Goal: Find specific page/section: Find specific page/section

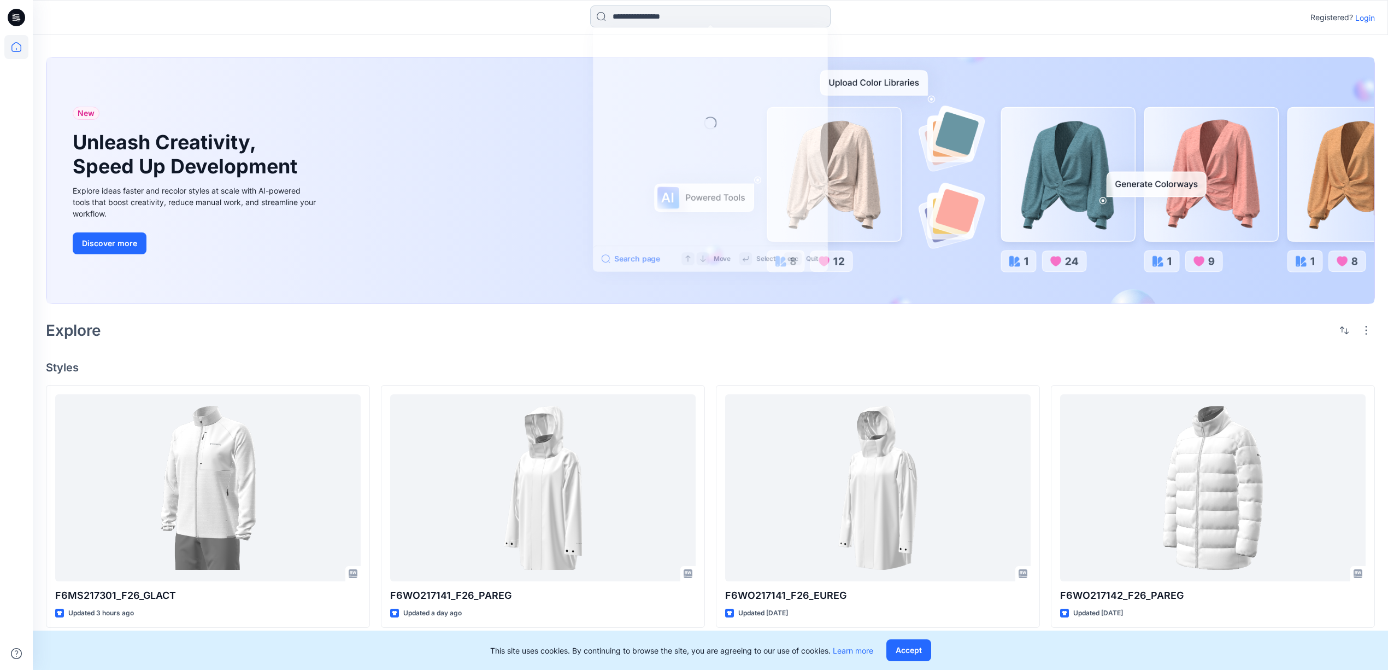
click at [661, 22] on input at bounding box center [710, 16] width 240 height 22
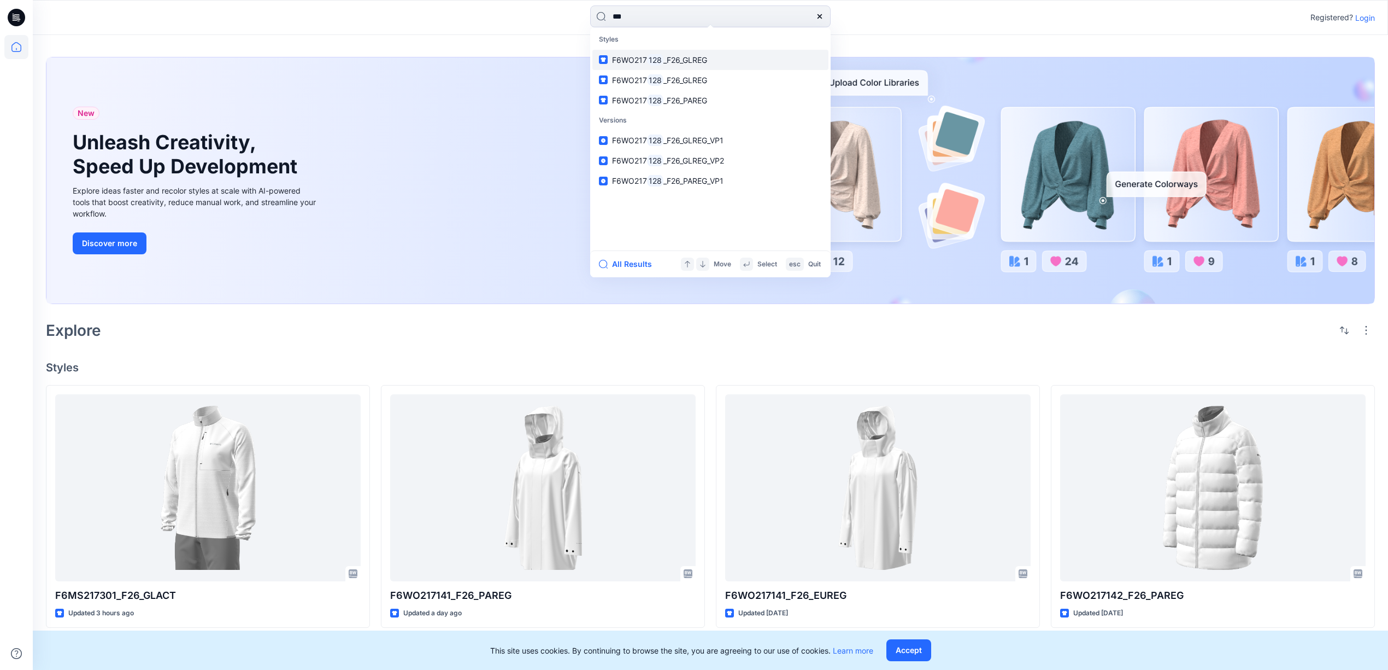
type input "***"
click at [704, 58] on span "_F26_GLREG" at bounding box center [686, 59] width 44 height 9
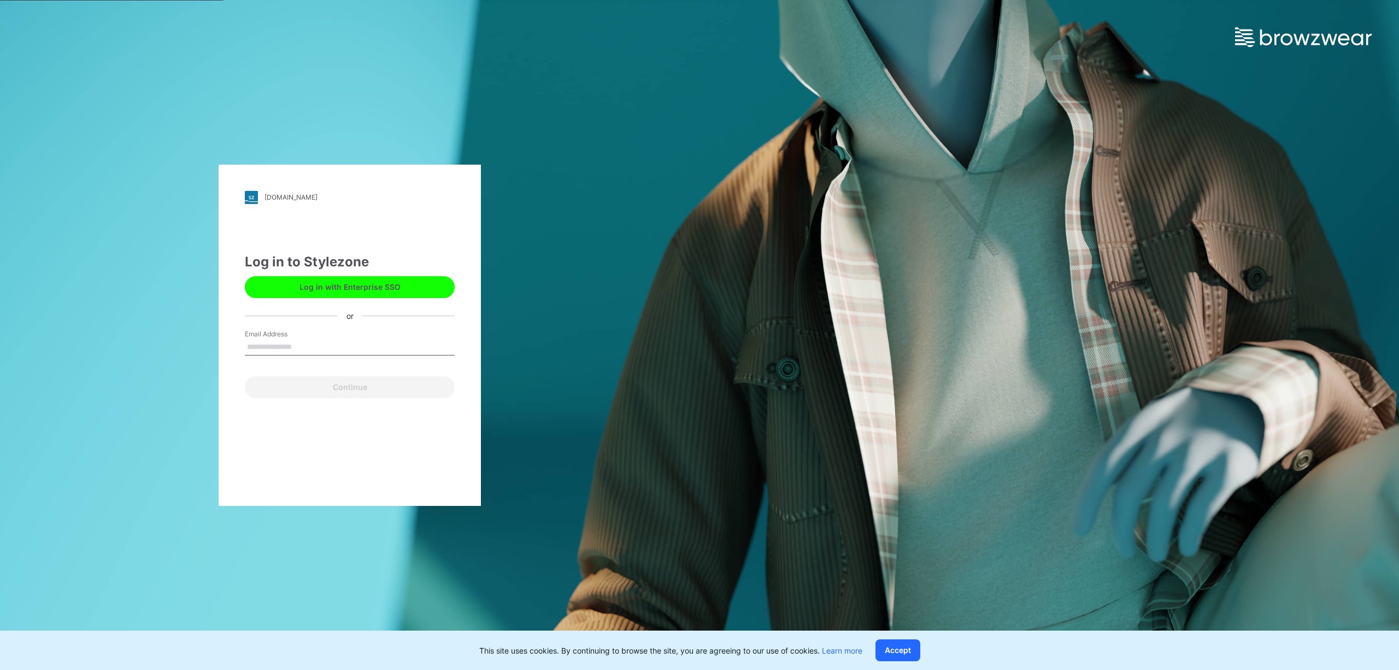
click at [354, 345] on input "Email Address" at bounding box center [350, 347] width 210 height 16
type input "**********"
click at [346, 385] on button "Continue" at bounding box center [350, 387] width 210 height 22
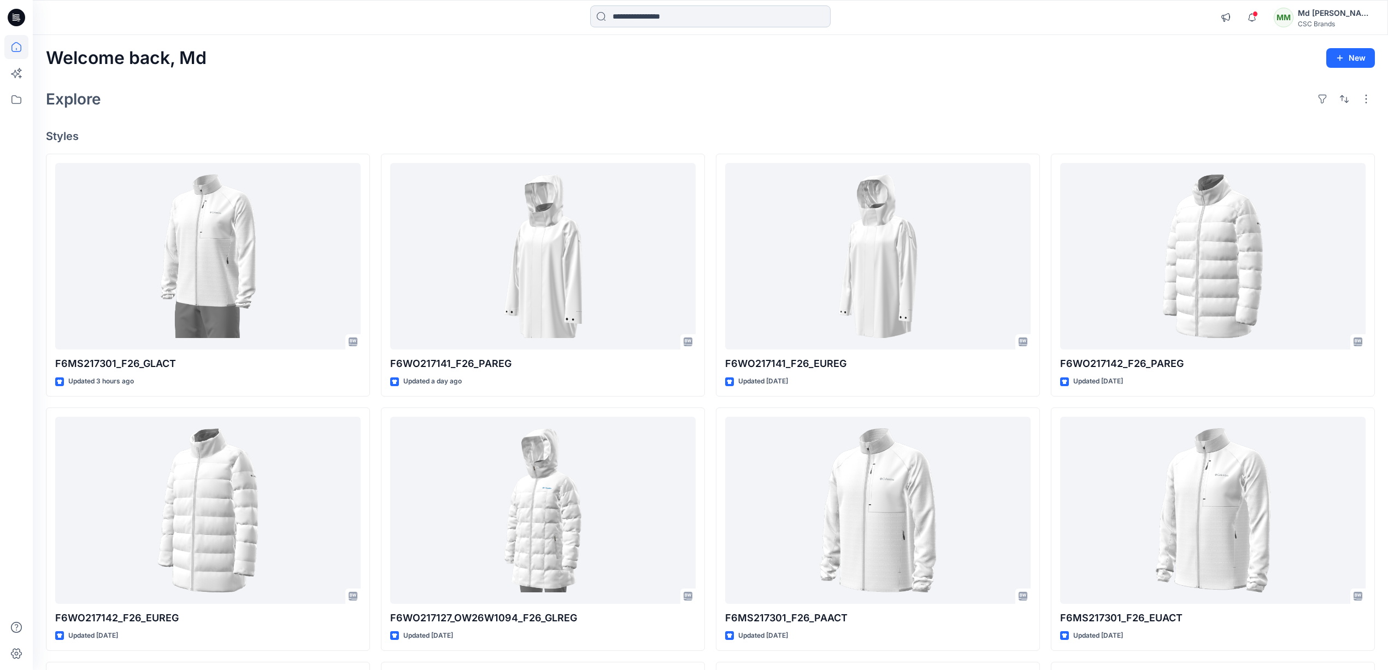
click at [663, 16] on input at bounding box center [710, 16] width 240 height 22
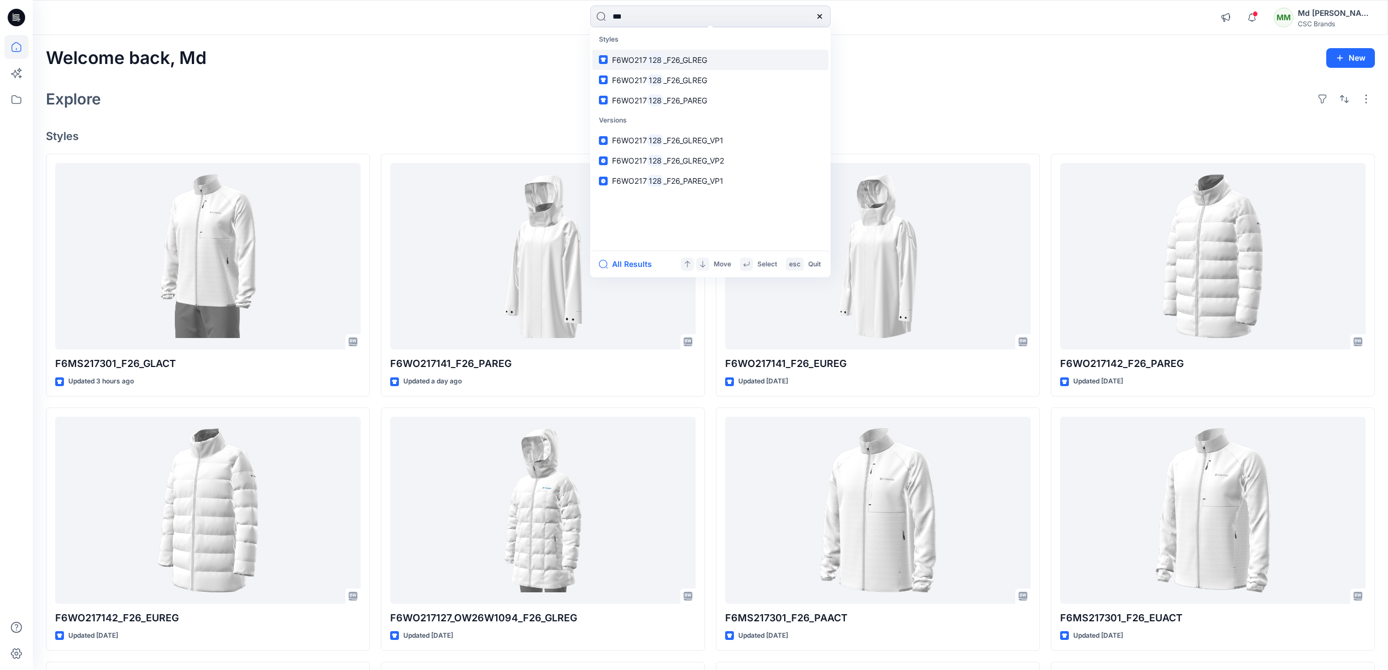
type input "***"
click at [678, 60] on span "_F26_GLREG" at bounding box center [686, 59] width 44 height 9
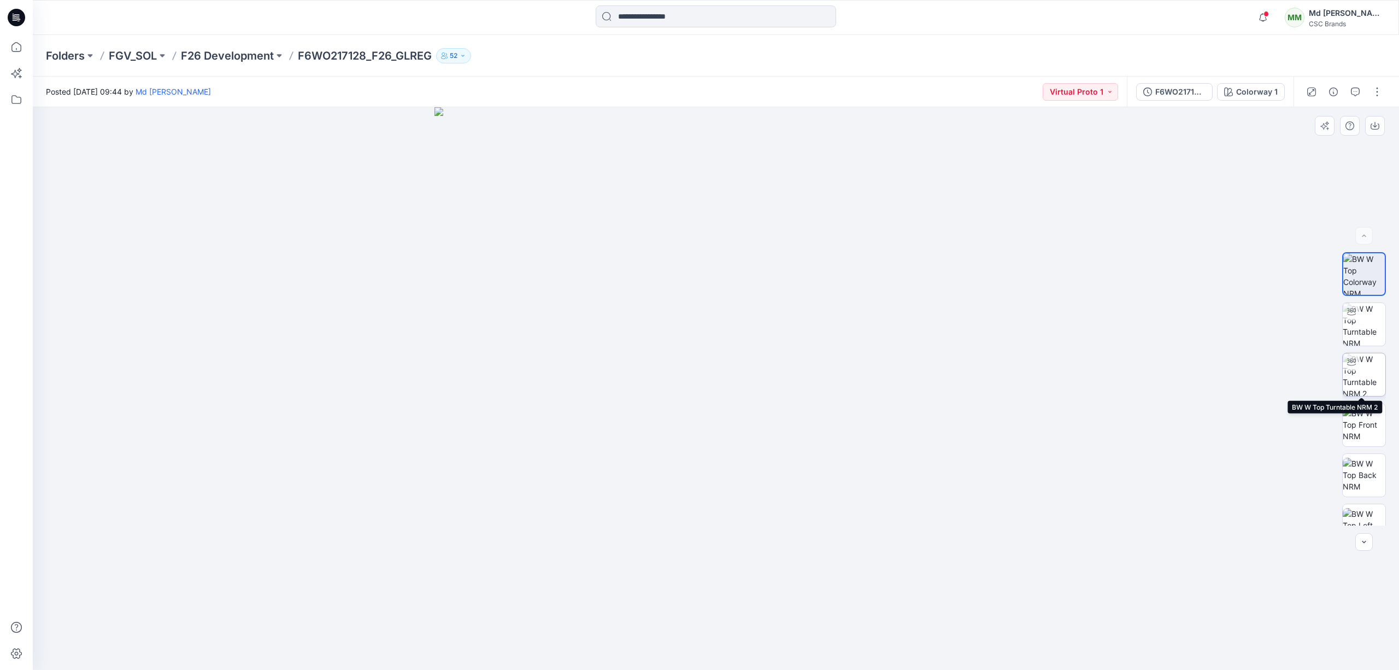
click at [1378, 372] on img at bounding box center [1364, 374] width 43 height 43
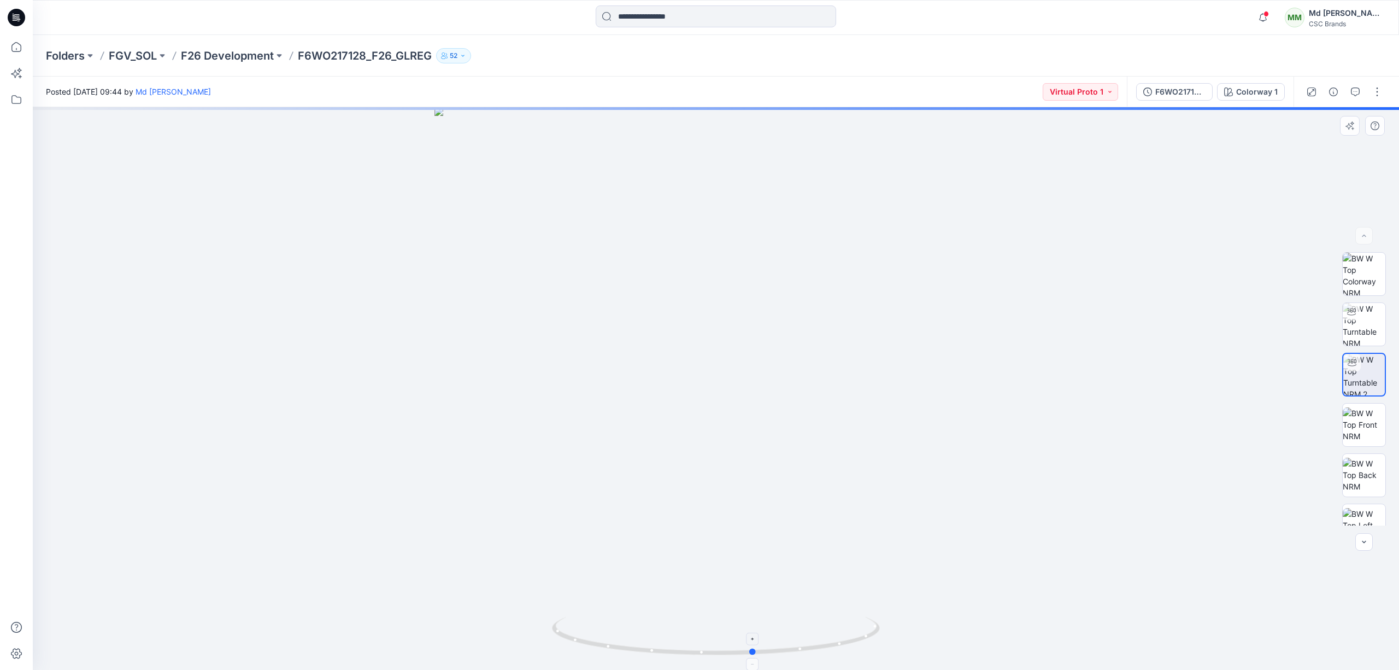
drag, startPoint x: 717, startPoint y: 654, endPoint x: 756, endPoint y: 652, distance: 39.4
click at [756, 652] on circle at bounding box center [753, 651] width 7 height 7
drag, startPoint x: 757, startPoint y: 650, endPoint x: 787, endPoint y: 650, distance: 30.1
click at [787, 650] on icon at bounding box center [717, 637] width 331 height 41
drag, startPoint x: 787, startPoint y: 650, endPoint x: 820, endPoint y: 653, distance: 33.4
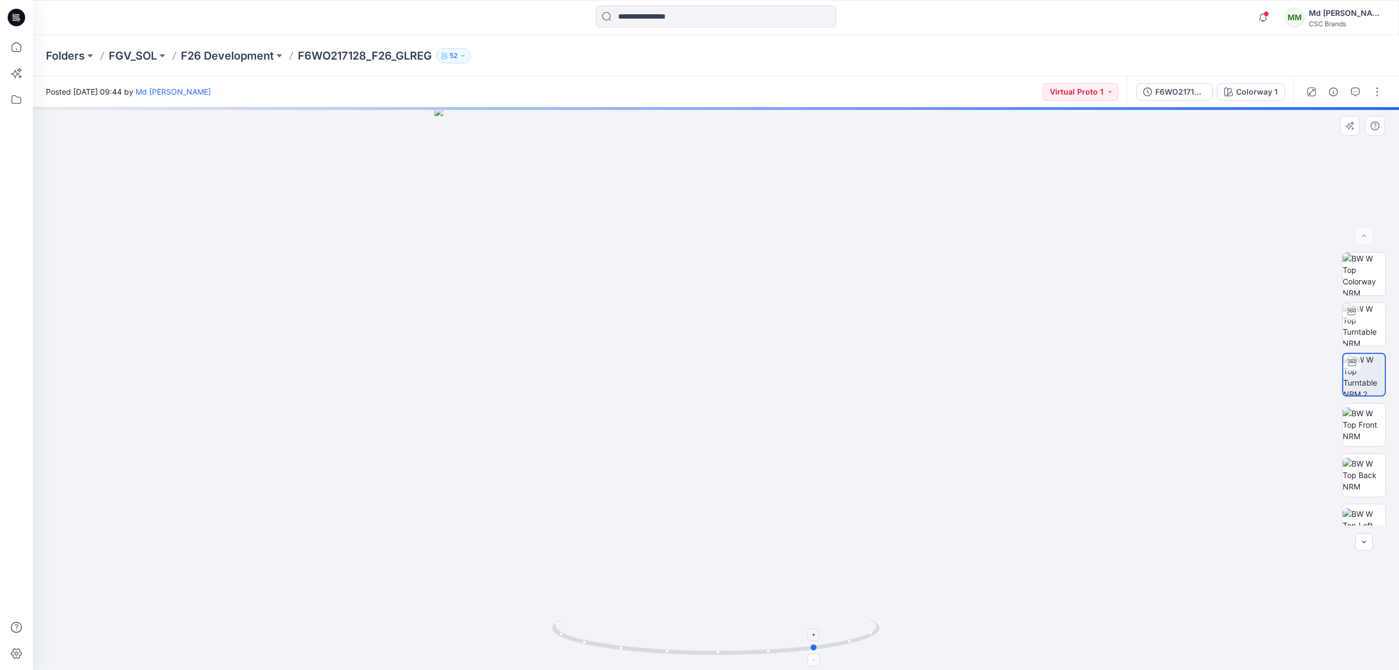
click at [820, 653] on icon at bounding box center [717, 637] width 331 height 41
